Goal: Use online tool/utility: Utilize a website feature to perform a specific function

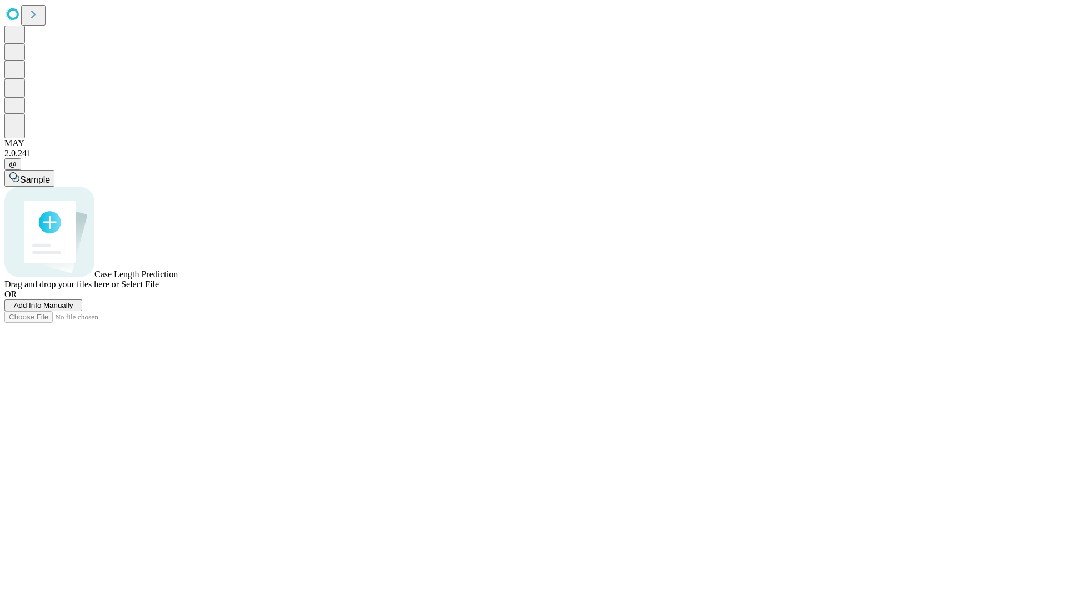
click at [73, 310] on span "Add Info Manually" at bounding box center [43, 305] width 59 height 8
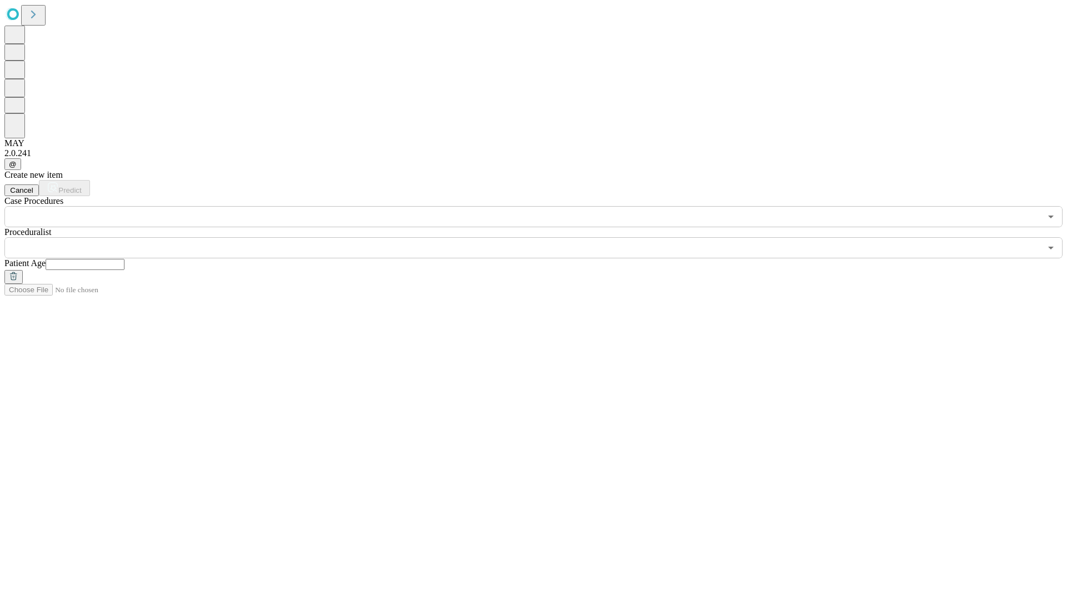
click at [125, 259] on input "text" at bounding box center [85, 264] width 79 height 11
type input "**"
click at [541, 237] on input "text" at bounding box center [522, 247] width 1037 height 21
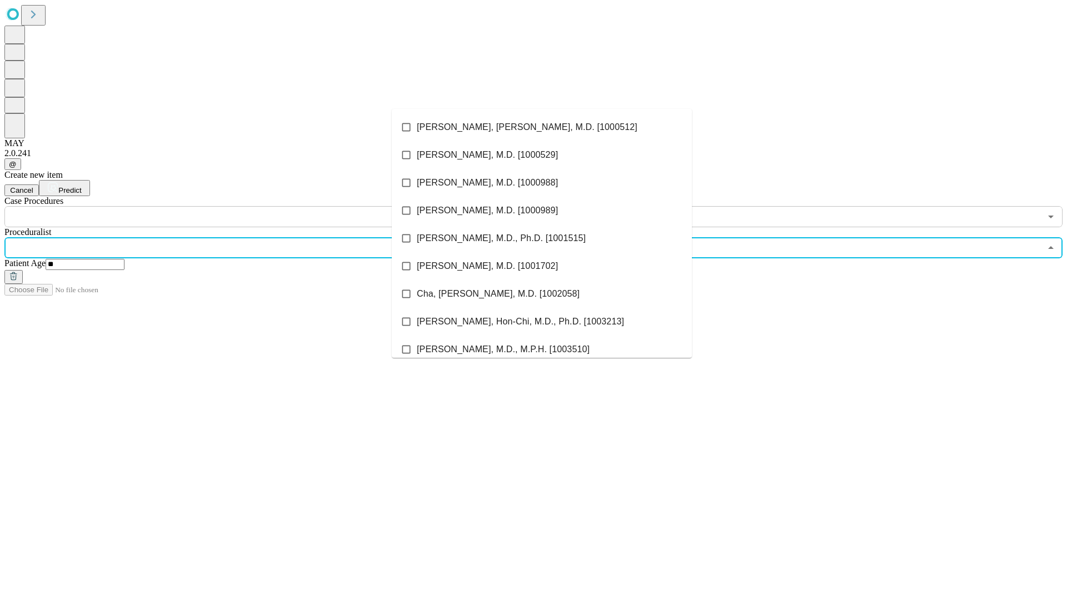
click at [542, 127] on li "[PERSON_NAME], [PERSON_NAME], M.D. [1000512]" at bounding box center [542, 127] width 300 height 28
click at [233, 206] on input "text" at bounding box center [522, 216] width 1037 height 21
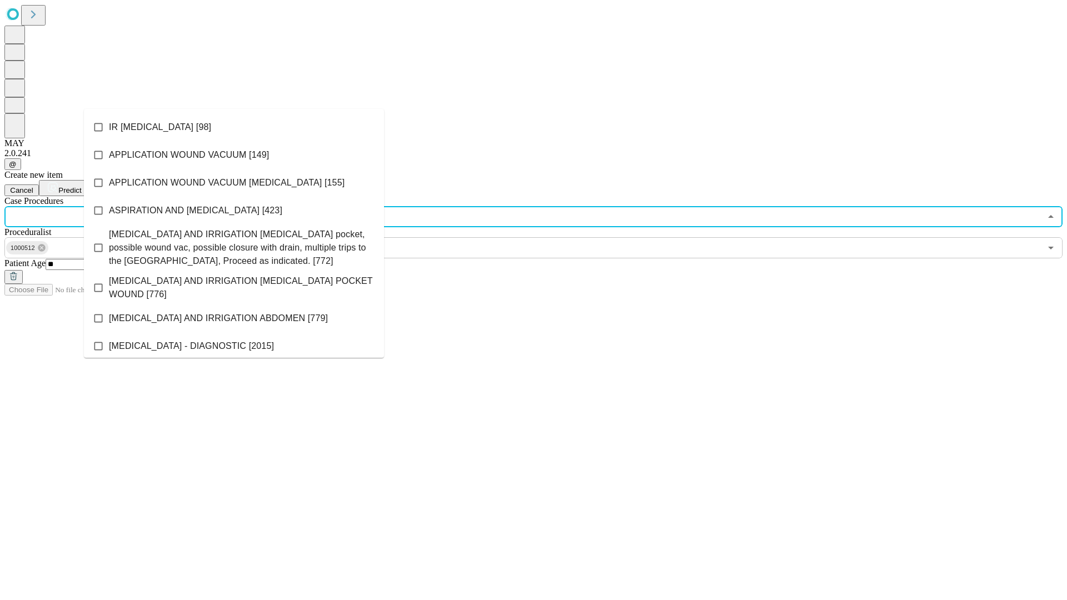
click at [234, 127] on li "IR [MEDICAL_DATA] [98]" at bounding box center [234, 127] width 300 height 28
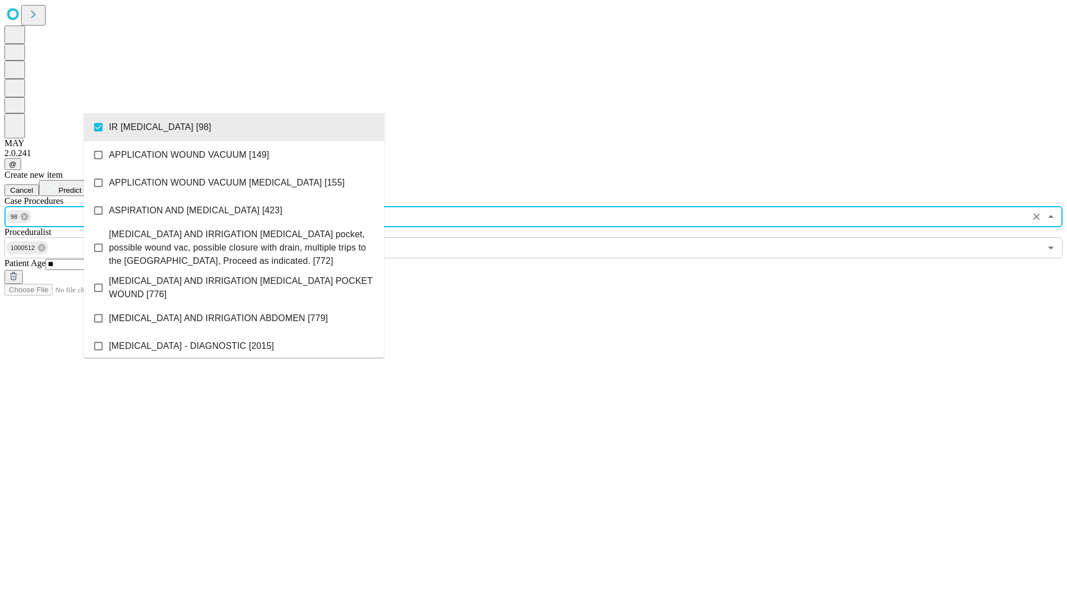
click at [81, 186] on span "Predict" at bounding box center [69, 190] width 23 height 8
